Goal: Complete application form: Complete application form

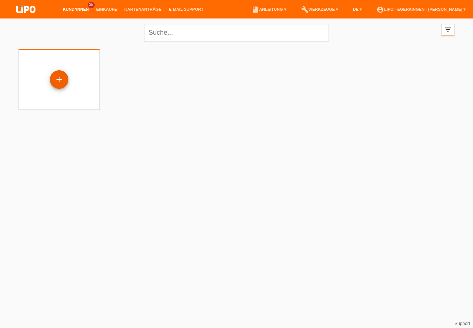
click at [61, 79] on div "+" at bounding box center [59, 79] width 18 height 13
click at [56, 80] on div "+" at bounding box center [59, 79] width 18 height 13
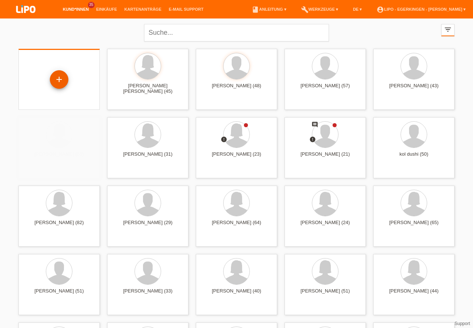
click at [56, 80] on div "+" at bounding box center [59, 79] width 18 height 13
click at [60, 79] on div "+" at bounding box center [59, 79] width 18 height 13
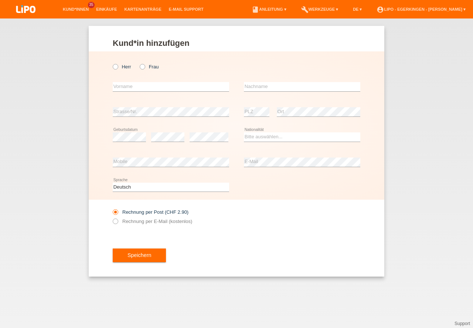
click at [121, 65] on label "Herr" at bounding box center [122, 67] width 18 height 6
click at [118, 65] on input "Herr" at bounding box center [115, 66] width 5 height 5
radio input "true"
click at [131, 86] on input "text" at bounding box center [171, 86] width 116 height 9
type input "[PERSON_NAME]"
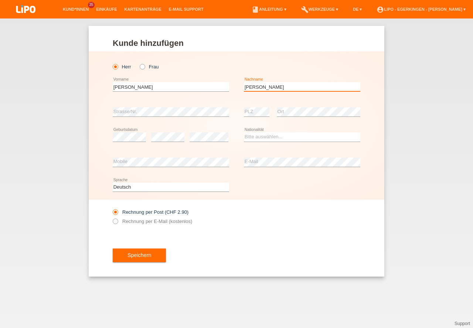
type input "[PERSON_NAME]"
click at [133, 124] on div "error Strasse/Nr." at bounding box center [171, 111] width 116 height 25
click at [134, 129] on div "error Geburtsdatum" at bounding box center [129, 137] width 33 height 25
click at [281, 138] on select "Bitte auswählen... Schweiz Deutschland Liechtenstein Österreich ------------ Af…" at bounding box center [302, 136] width 116 height 9
select select "CH"
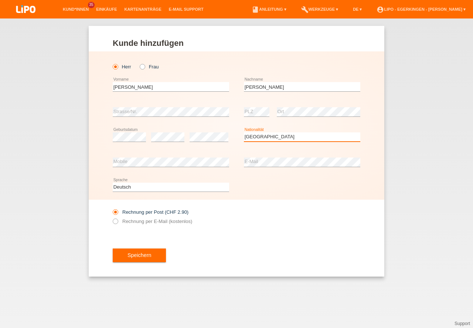
click at [0, 0] on option "Schweiz" at bounding box center [0, 0] width 0 height 0
click at [143, 221] on label "Rechnung per E-Mail (kostenlos)" at bounding box center [152, 221] width 79 height 6
click at [118, 221] on input "Rechnung per E-Mail (kostenlos)" at bounding box center [115, 222] width 5 height 9
radio input "true"
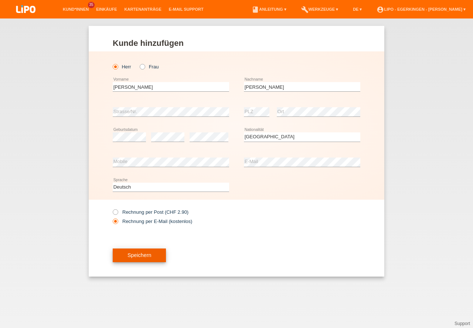
click at [141, 255] on button "Speichern" at bounding box center [139, 255] width 53 height 14
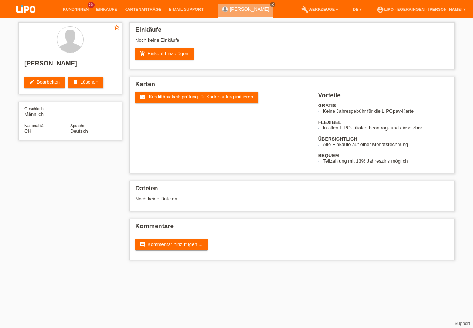
click at [162, 97] on span "Kreditfähigkeitsprüfung für Kartenantrag initiieren" at bounding box center [201, 97] width 105 height 6
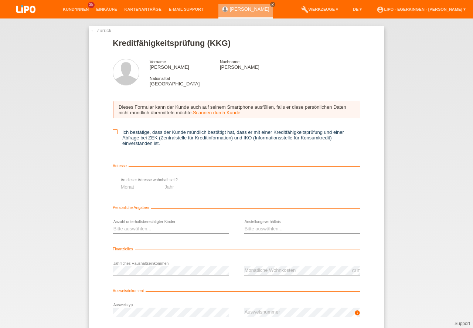
click at [115, 131] on icon at bounding box center [115, 131] width 5 height 5
click at [115, 131] on input "Ich bestätige, dass der Kunde mündlich bestätigt hat, dass er mit einer Kreditf…" at bounding box center [115, 131] width 5 height 5
checkbox input "true"
click at [259, 186] on select "Monat 01 02 03 04 05 06 07 08 09 10" at bounding box center [263, 187] width 38 height 9
select select "04"
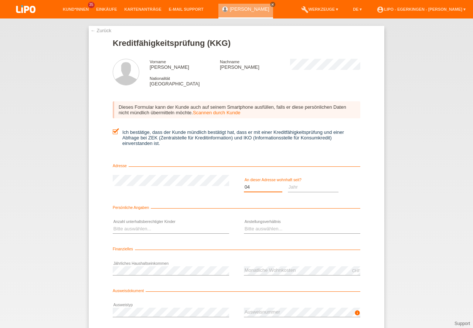
click at [0, 0] on option "04" at bounding box center [0, 0] width 0 height 0
click at [301, 187] on select "Jahr 2025 2024 2023 2022 2021 2020 2019 2018 2017 2016 2015 2014 2013 2012 2011…" at bounding box center [313, 187] width 51 height 9
select select "2013"
click at [0, 0] on option "2013" at bounding box center [0, 0] width 0 height 0
click at [159, 226] on select "Bitte auswählen... 0 1 2 3 4 5 6 7 8 9" at bounding box center [171, 228] width 116 height 9
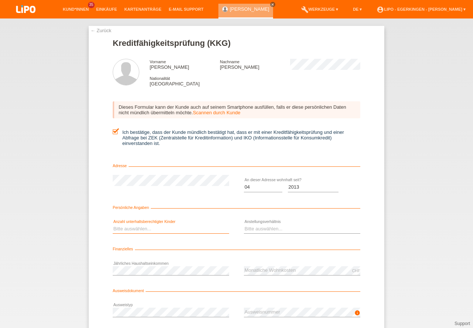
select select "0"
click at [0, 0] on option "0" at bounding box center [0, 0] width 0 height 0
click at [261, 234] on div "Bitte auswählen... Unbefristet Befristet Lehrling/Student Pensioniert Nicht arb…" at bounding box center [302, 229] width 116 height 25
click at [262, 228] on select "Bitte auswählen... Unbefristet Befristet Lehrling/Student Pensioniert Nicht arb…" at bounding box center [302, 228] width 116 height 9
select select "UNLIMITED"
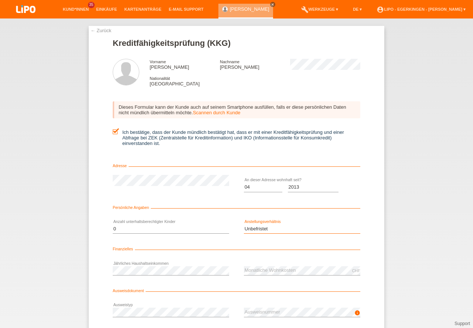
click at [0, 0] on option "Unbefristet" at bounding box center [0, 0] width 0 height 0
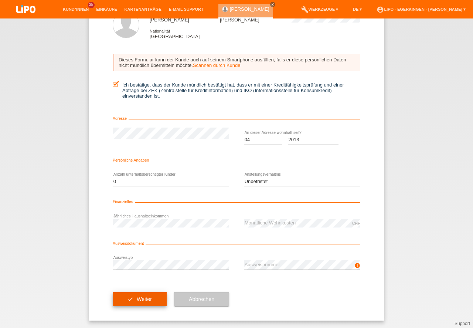
click at [139, 298] on button "check Weiter" at bounding box center [140, 299] width 54 height 14
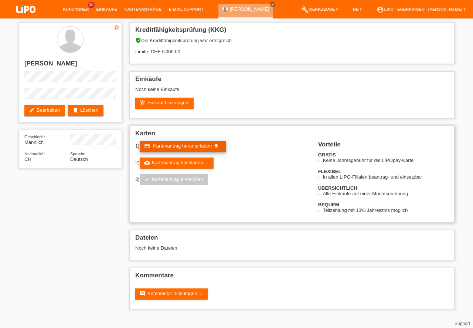
click at [170, 146] on span "Kartenantrag herunterladen" at bounding box center [182, 146] width 59 height 6
click at [367, 100] on div "add_shopping_cart Einkauf hinzufügen" at bounding box center [291, 103] width 313 height 11
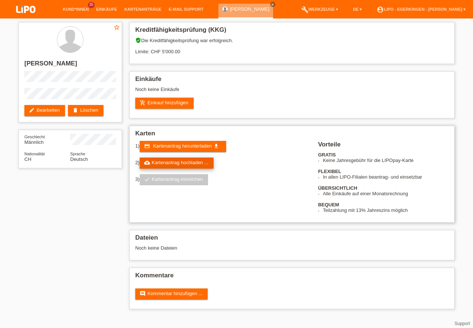
click at [167, 162] on link "cloud_upload Kartenantrag hochladen ..." at bounding box center [177, 162] width 74 height 11
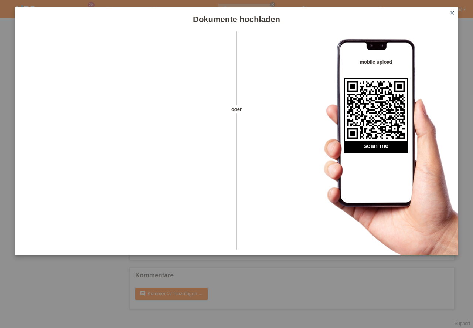
click at [451, 13] on icon "close" at bounding box center [452, 13] width 6 height 6
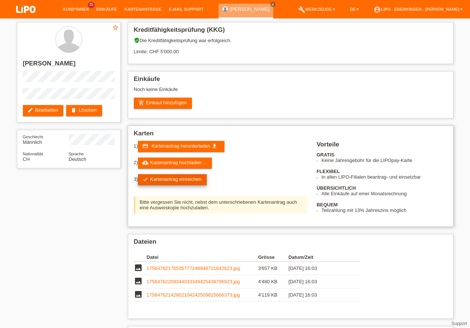
click at [155, 181] on link "check Kartenantrag einreichen" at bounding box center [172, 179] width 69 height 11
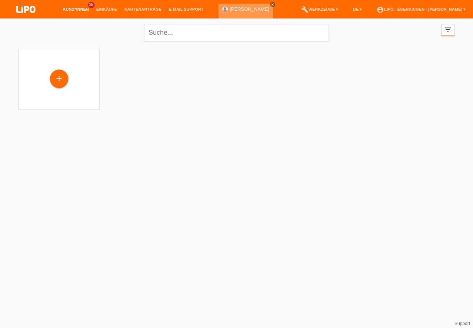
click at [271, 4] on icon "close" at bounding box center [273, 5] width 4 height 4
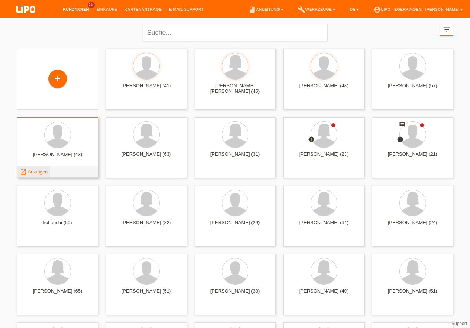
click at [39, 170] on span "Anzeigen" at bounding box center [38, 172] width 20 height 6
